Goal: Information Seeking & Learning: Learn about a topic

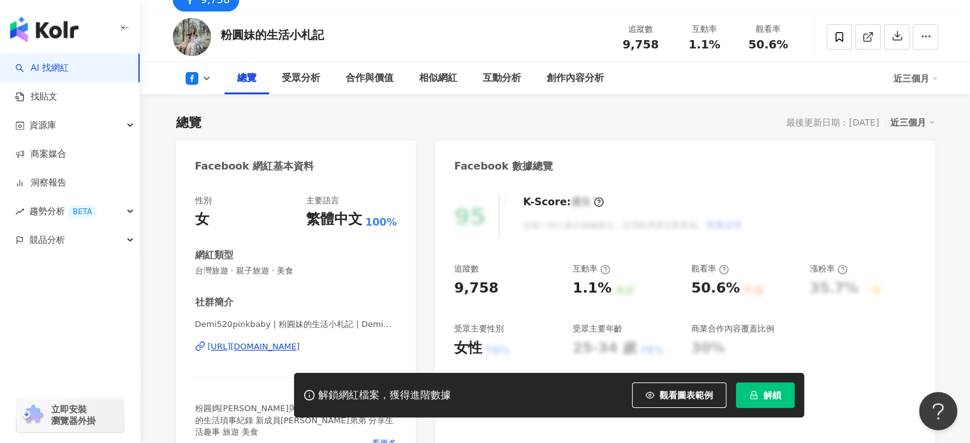
scroll to position [64, 0]
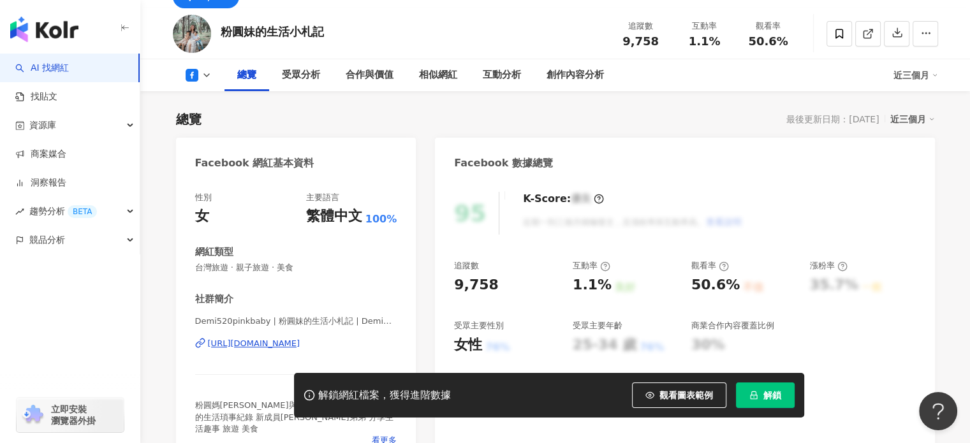
click at [286, 346] on div "https://www.facebook.com/1341542199229316" at bounding box center [254, 343] width 92 height 11
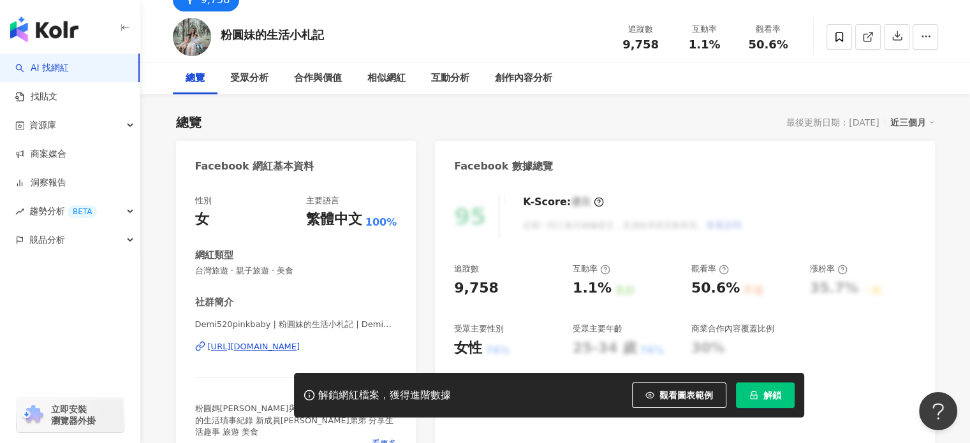
scroll to position [0, 0]
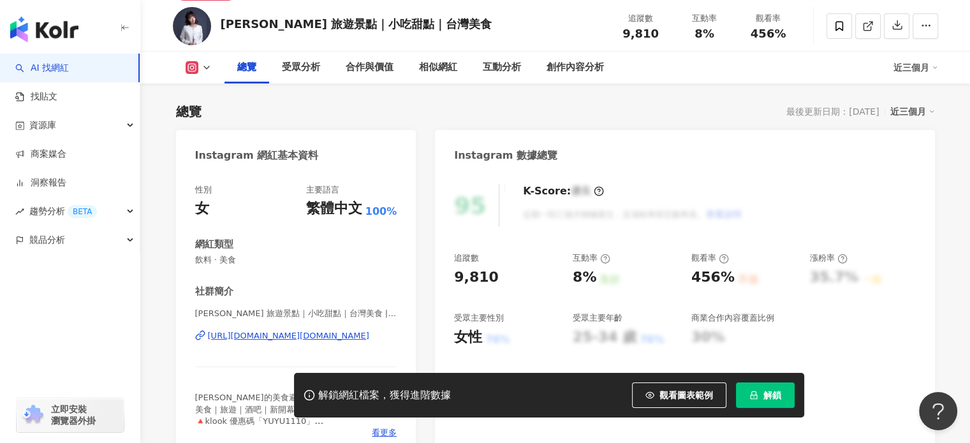
scroll to position [263, 0]
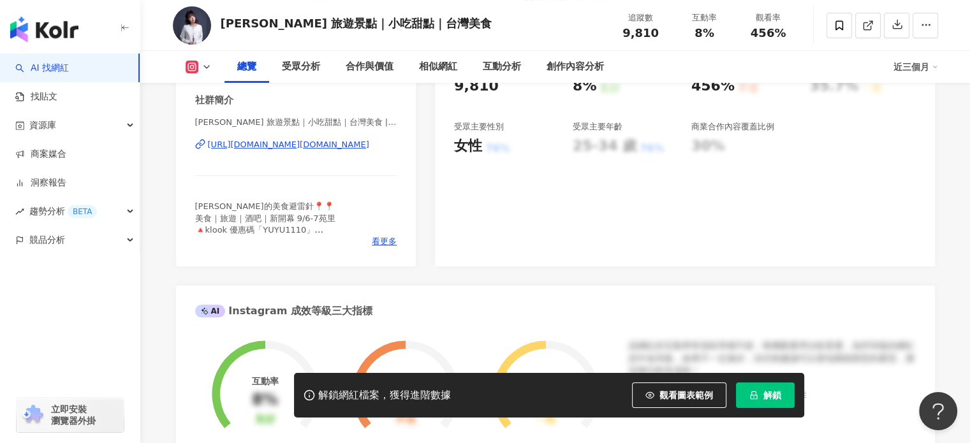
click at [269, 144] on div "https://www.instagram.com/yyoopp.food/" at bounding box center [288, 144] width 161 height 11
click at [306, 145] on div "https://www.instagram.com/yyoopp.food/" at bounding box center [288, 144] width 161 height 11
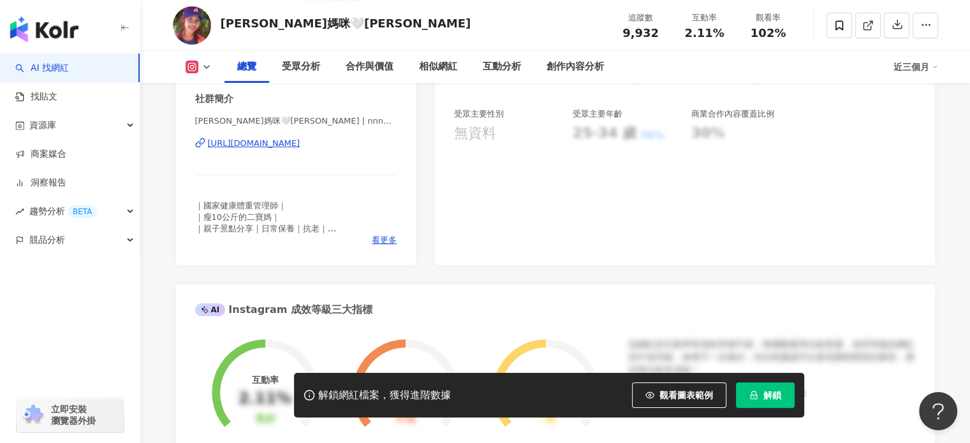
scroll to position [255, 0]
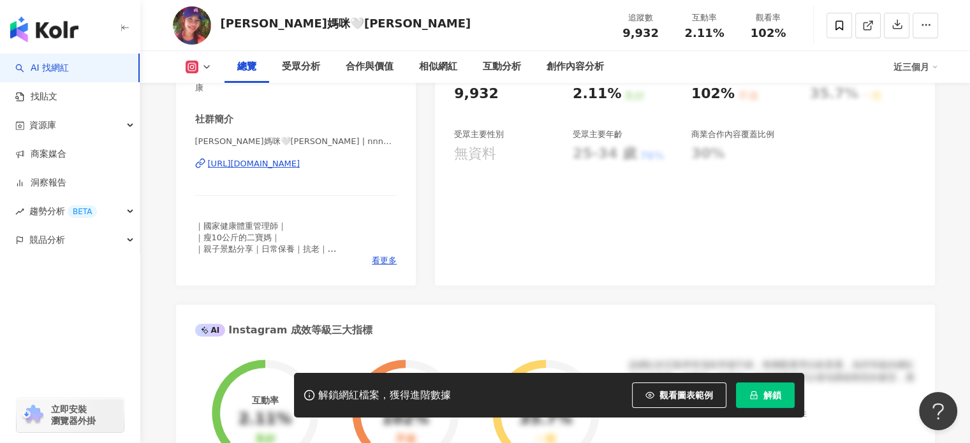
click at [300, 158] on div "https://www.instagram.com/nnnmmm0903/" at bounding box center [254, 163] width 92 height 11
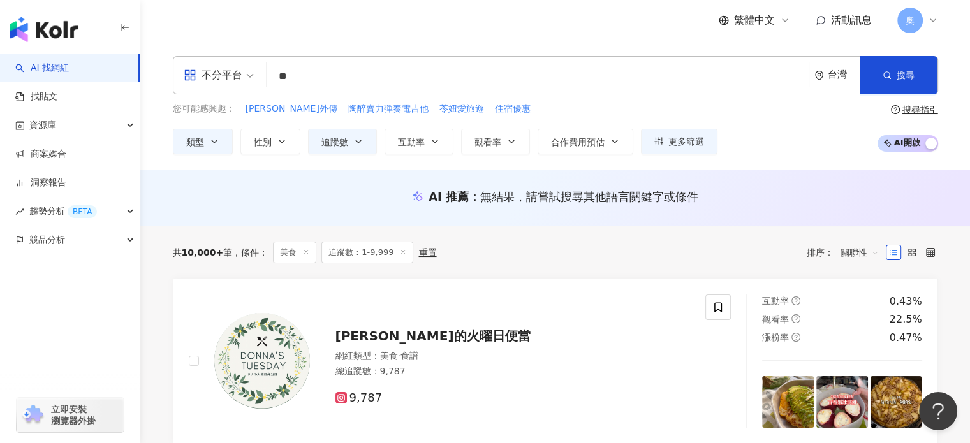
click at [240, 78] on div "不分平台" at bounding box center [213, 75] width 59 height 20
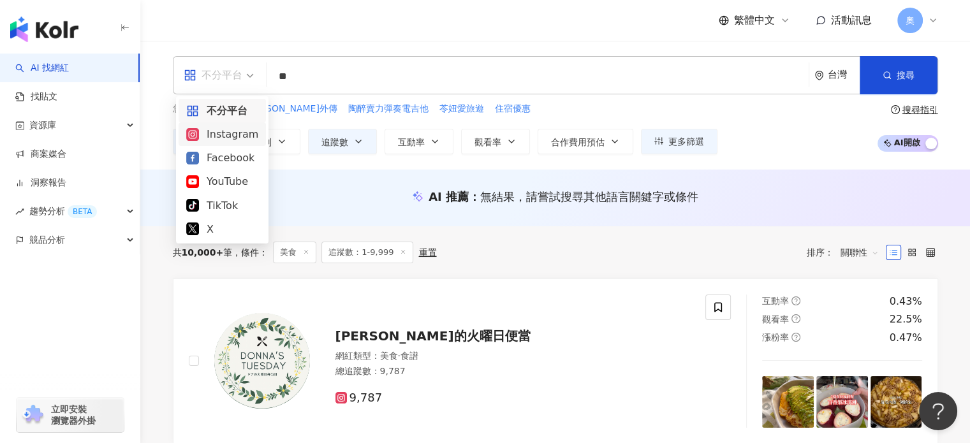
click at [226, 129] on div "Instagram" at bounding box center [222, 134] width 72 height 16
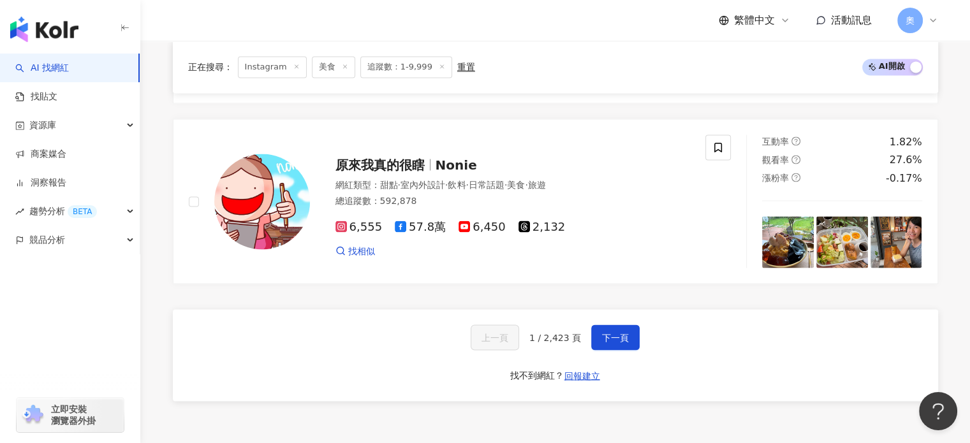
scroll to position [2296, 0]
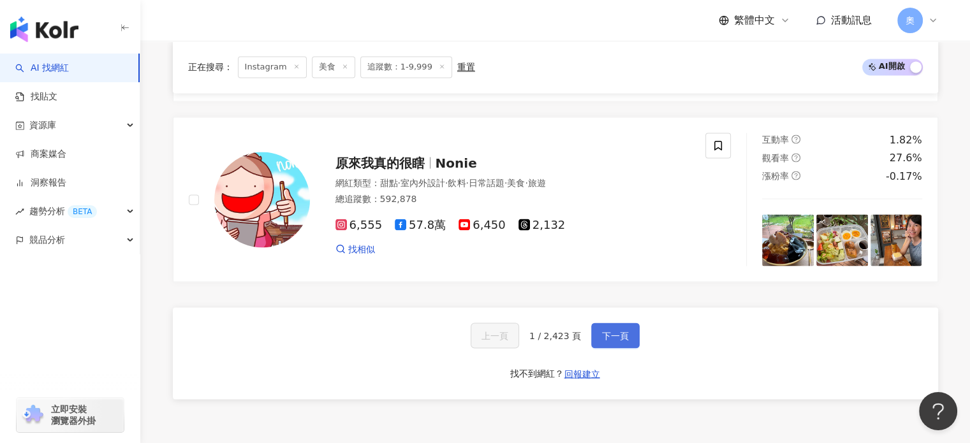
click at [624, 330] on span "下一頁" at bounding box center [615, 335] width 27 height 10
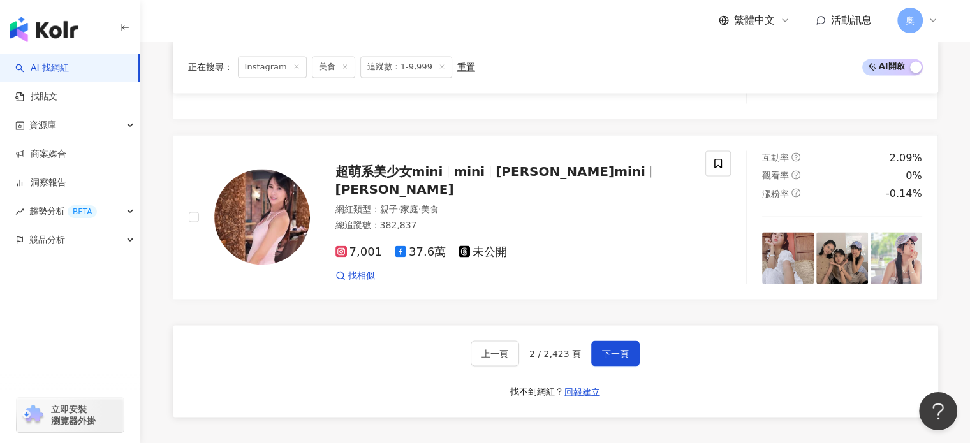
scroll to position [2492, 0]
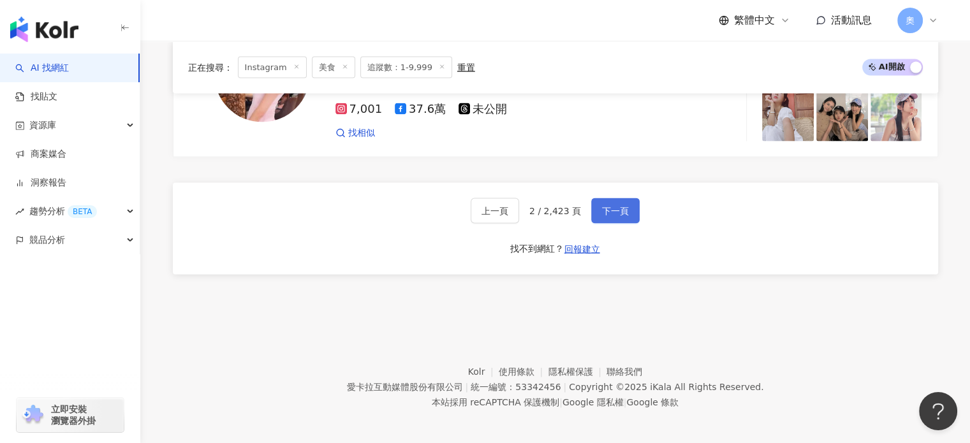
click at [591, 211] on button "下一頁" at bounding box center [615, 211] width 48 height 26
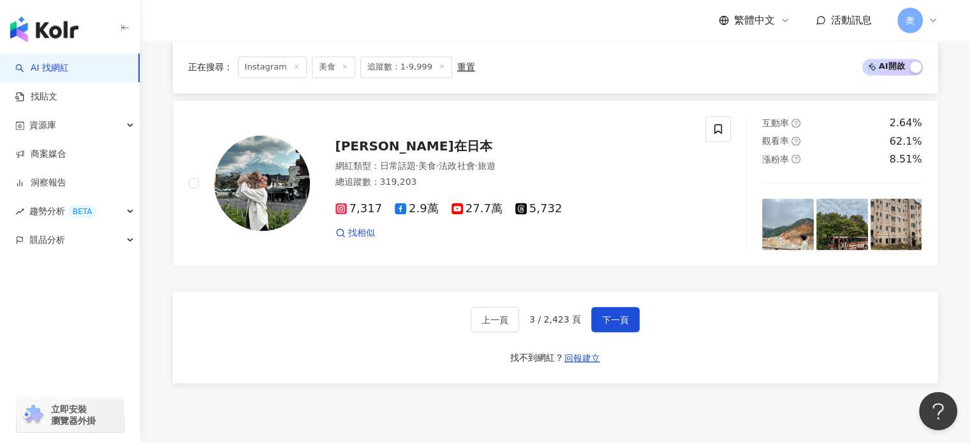
scroll to position [2246, 0]
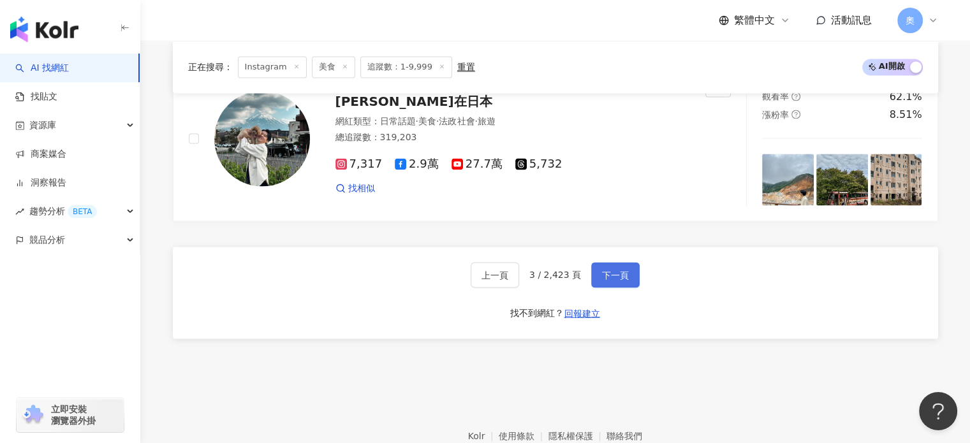
click at [602, 270] on span "下一頁" at bounding box center [615, 275] width 27 height 10
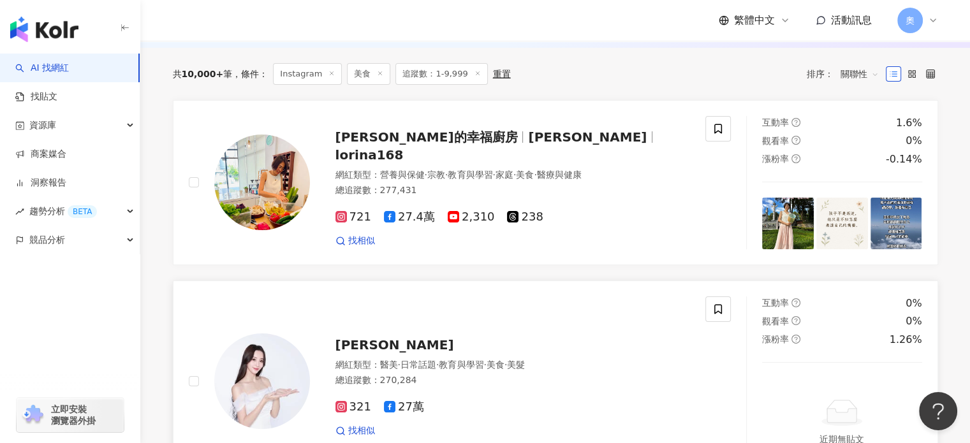
scroll to position [178, 0]
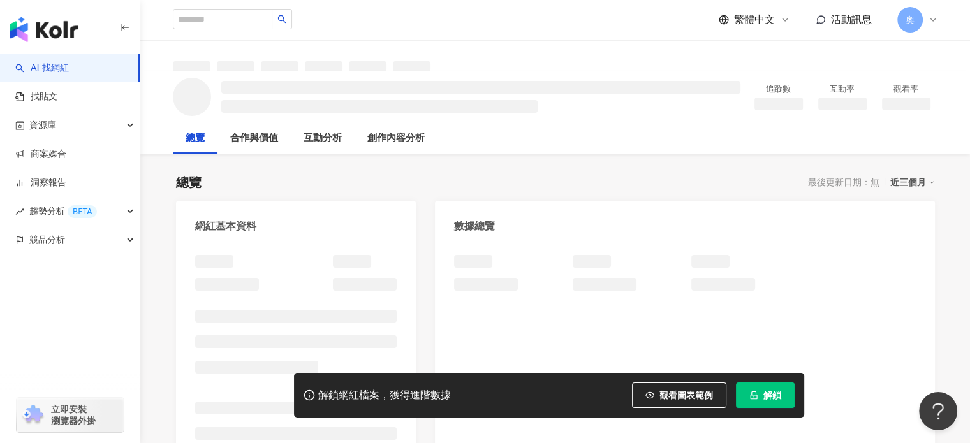
scroll to position [128, 0]
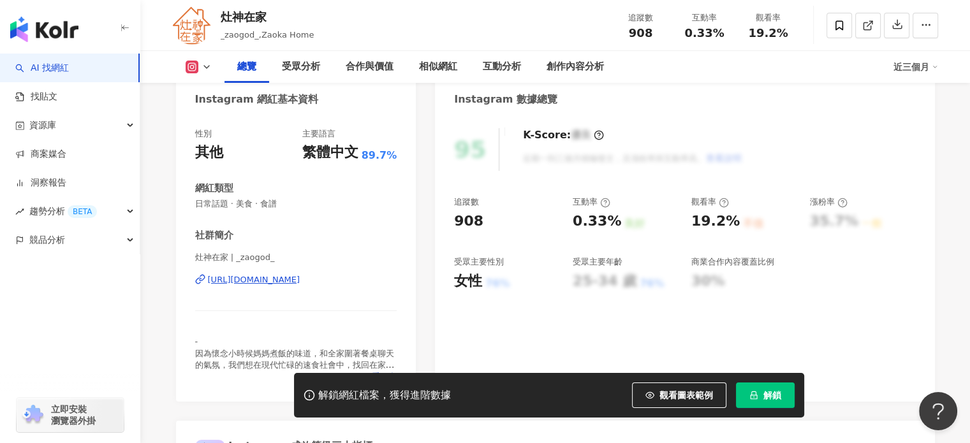
click at [265, 278] on div "[URL][DOMAIN_NAME]" at bounding box center [254, 279] width 92 height 11
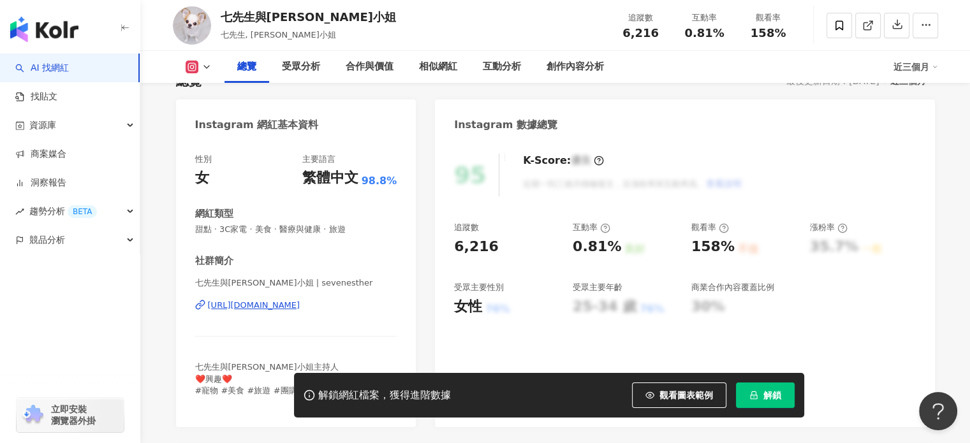
scroll to position [191, 0]
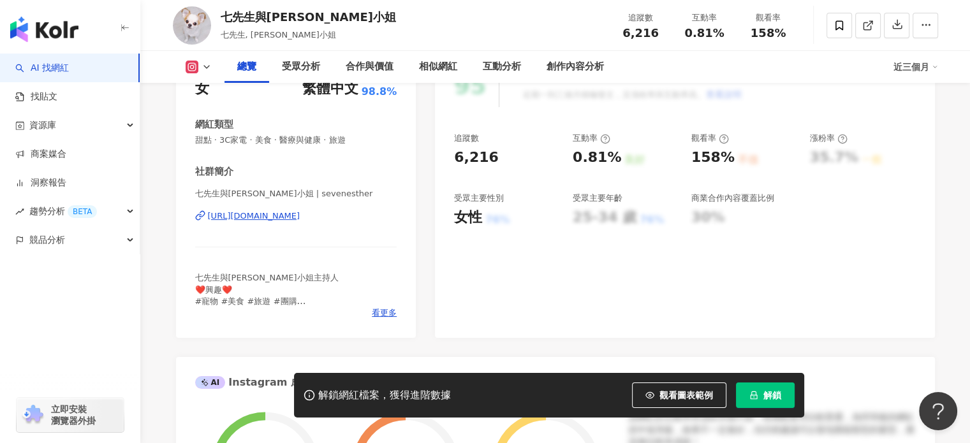
click at [300, 219] on div "https://www.instagram.com/sevenesther/" at bounding box center [254, 216] width 92 height 11
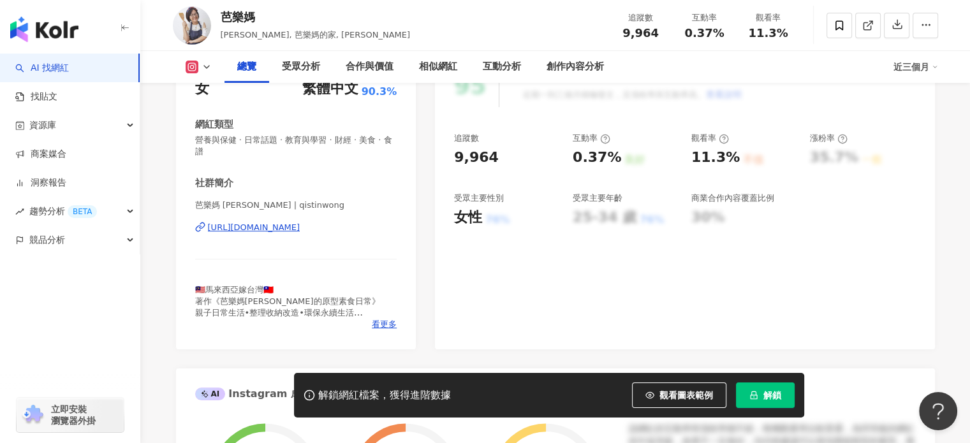
click at [300, 228] on div "[URL][DOMAIN_NAME]" at bounding box center [254, 227] width 92 height 11
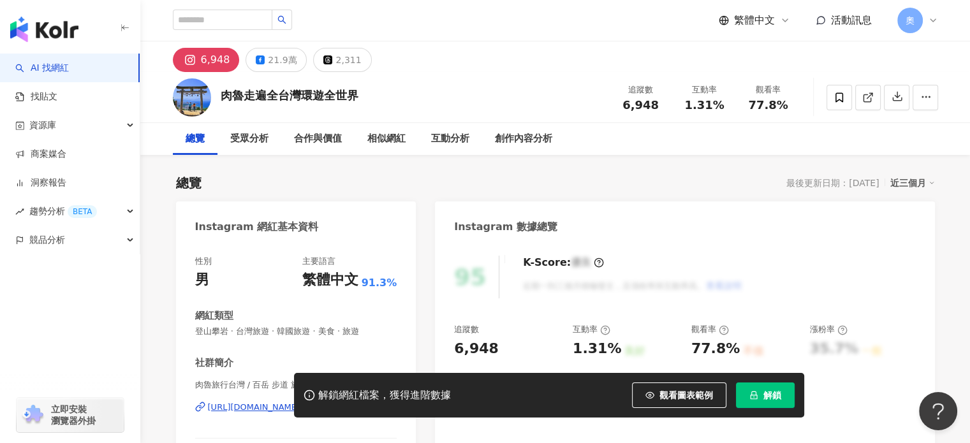
scroll to position [64, 0]
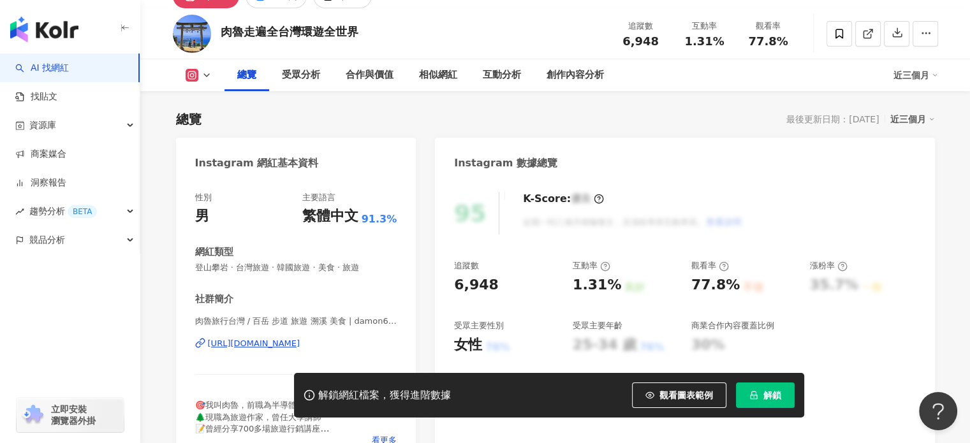
click at [295, 341] on div "https://www.instagram.com/damon624/" at bounding box center [254, 343] width 92 height 11
